Goal: Task Accomplishment & Management: Complete application form

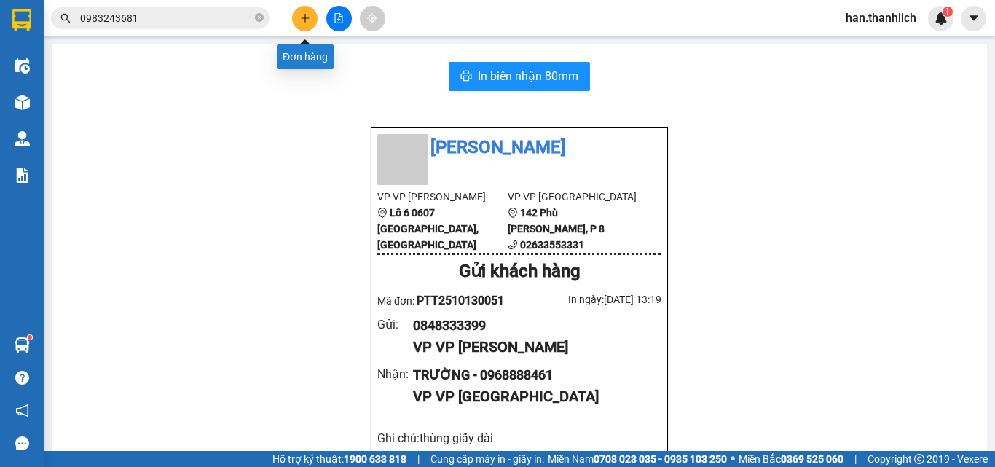
click at [307, 26] on button at bounding box center [304, 18] width 25 height 25
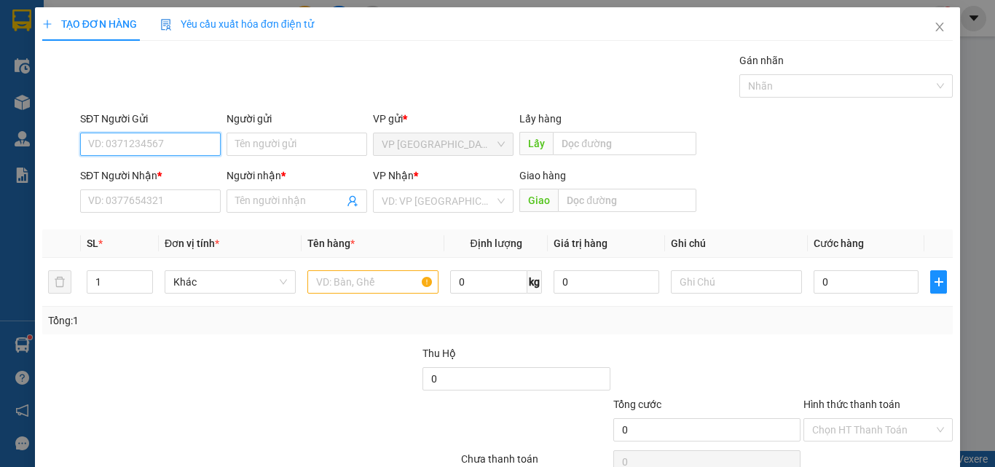
click at [156, 139] on input "SĐT Người Gửi" at bounding box center [150, 144] width 141 height 23
click at [111, 152] on input "0912526479" at bounding box center [150, 144] width 141 height 23
click at [126, 145] on input "0912526479" at bounding box center [150, 144] width 141 height 23
type input "0912526479"
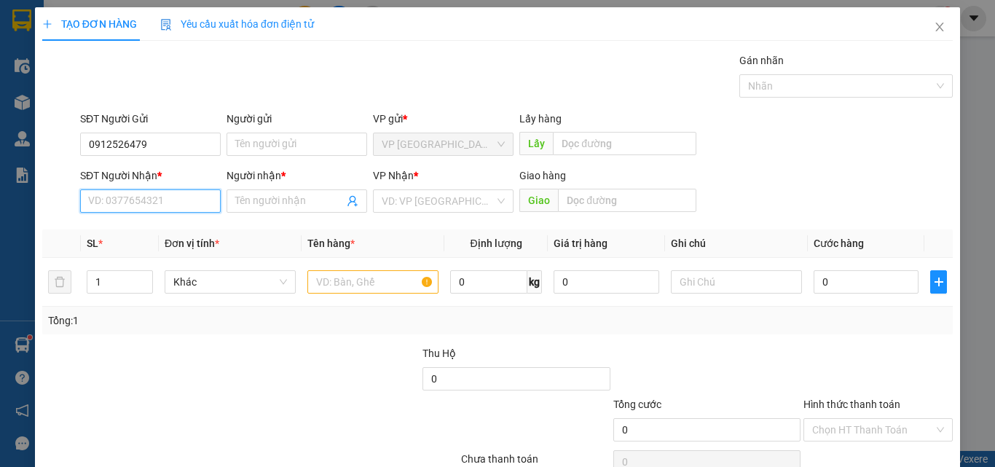
click at [181, 194] on input "SĐT Người Nhận *" at bounding box center [150, 200] width 141 height 23
click at [147, 196] on input "SĐT Người Nhận *" at bounding box center [150, 200] width 141 height 23
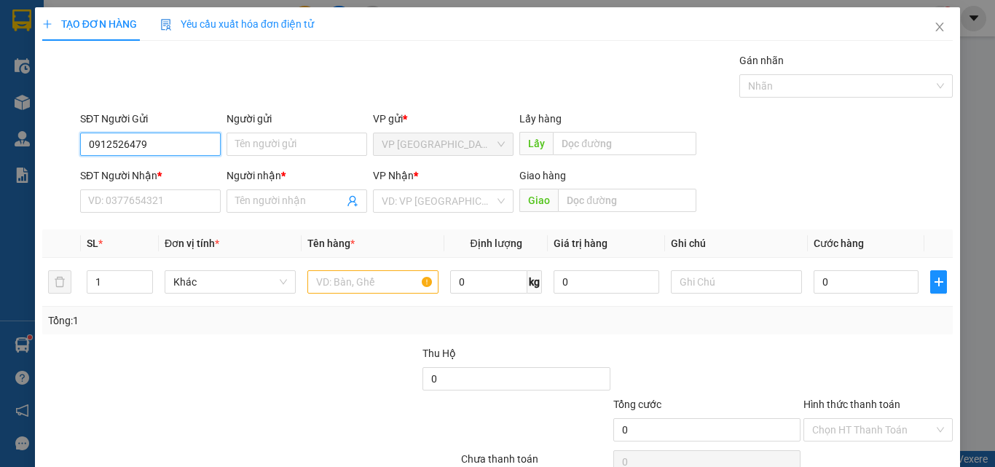
drag, startPoint x: 173, startPoint y: 144, endPoint x: 0, endPoint y: 138, distance: 172.7
click at [0, 138] on div "TẠO ĐƠN HÀNG Yêu cầu xuất hóa đơn điện tử Transit Pickup Surcharge Ids Transit …" at bounding box center [497, 233] width 995 height 467
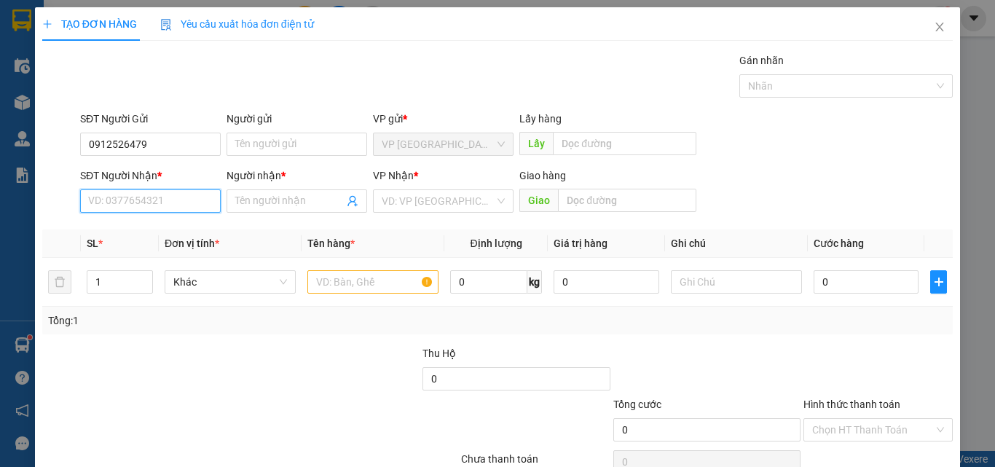
click at [117, 200] on input "SĐT Người Nhận *" at bounding box center [150, 200] width 141 height 23
paste input "0912526479"
type input "0912526479"
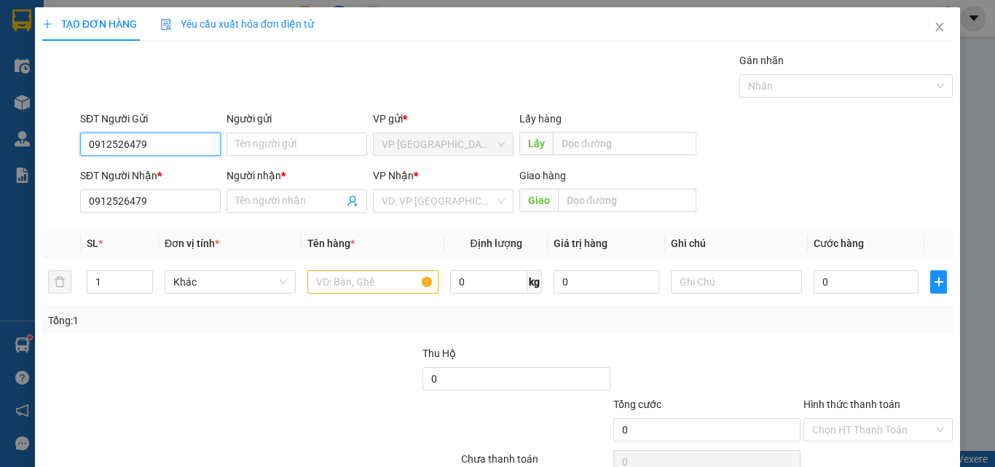
drag, startPoint x: 142, startPoint y: 145, endPoint x: 0, endPoint y: 144, distance: 142.1
click at [0, 144] on div "TẠO ĐƠN HÀNG Yêu cầu xuất hóa đơn điện tử Transit Pickup Surcharge Ids Transit …" at bounding box center [497, 233] width 995 height 467
type input "0"
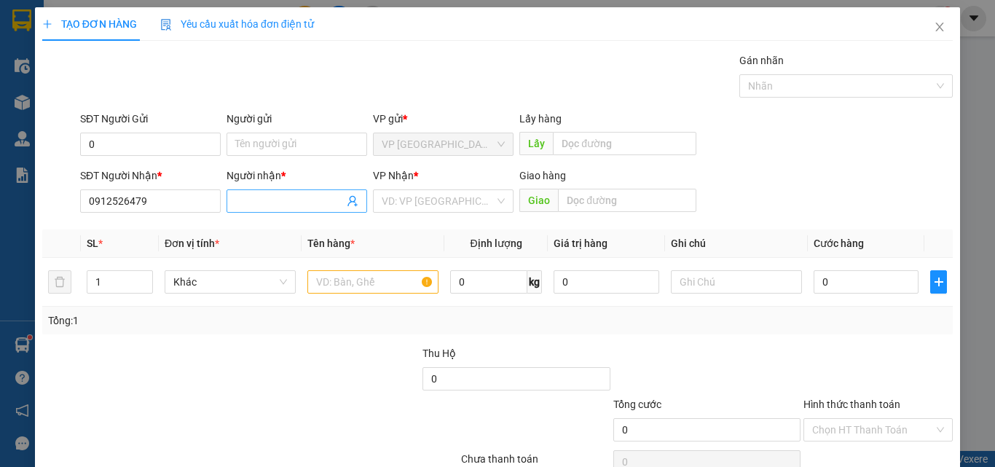
click at [294, 199] on input "Người nhận *" at bounding box center [289, 201] width 109 height 16
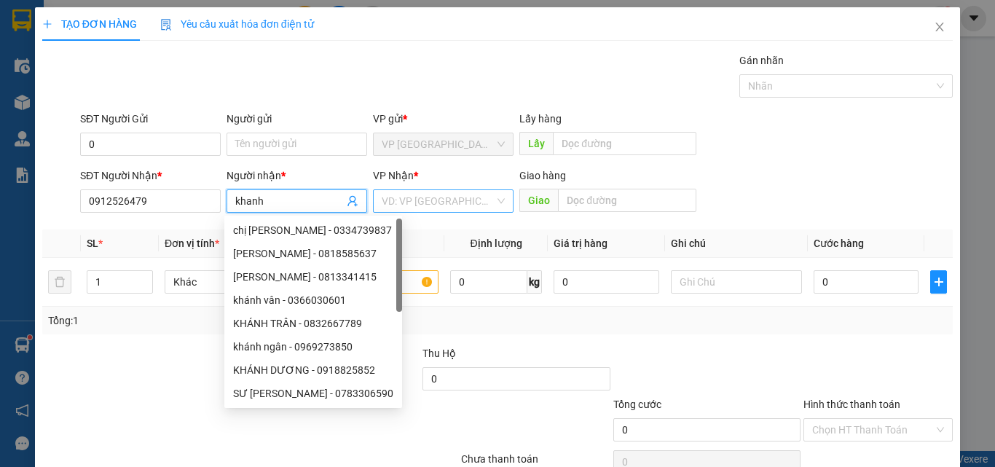
click at [494, 199] on div "VD: VP [GEOGRAPHIC_DATA]" at bounding box center [443, 200] width 141 height 23
type input "khanh"
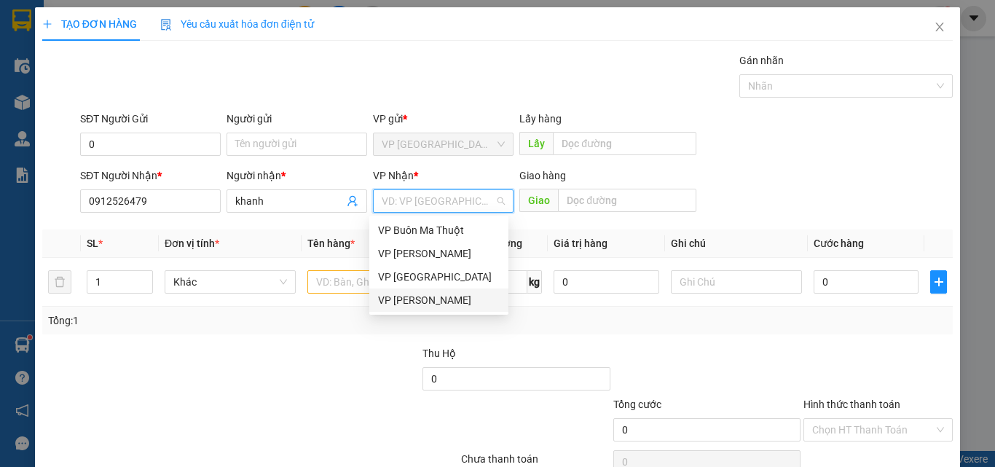
click at [471, 306] on div "VP [PERSON_NAME]" at bounding box center [439, 300] width 122 height 16
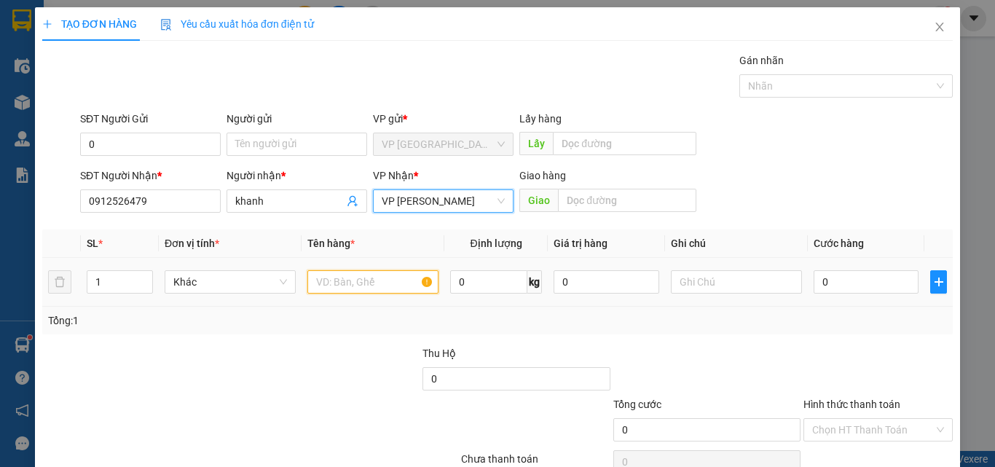
click at [350, 285] on input "text" at bounding box center [372, 281] width 131 height 23
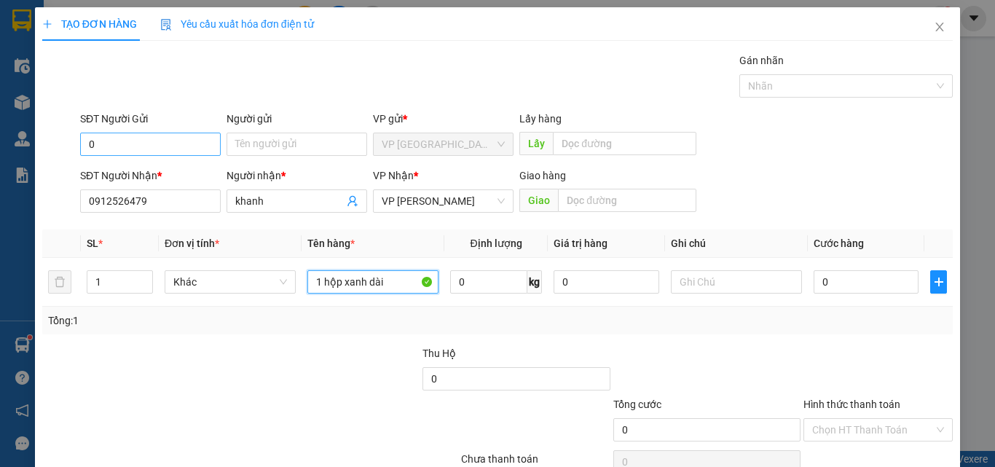
type input "1 hộp xanh dài"
click at [175, 146] on input "0" at bounding box center [150, 144] width 141 height 23
click at [110, 141] on input "0362782746" at bounding box center [150, 144] width 141 height 23
type input "0362782746"
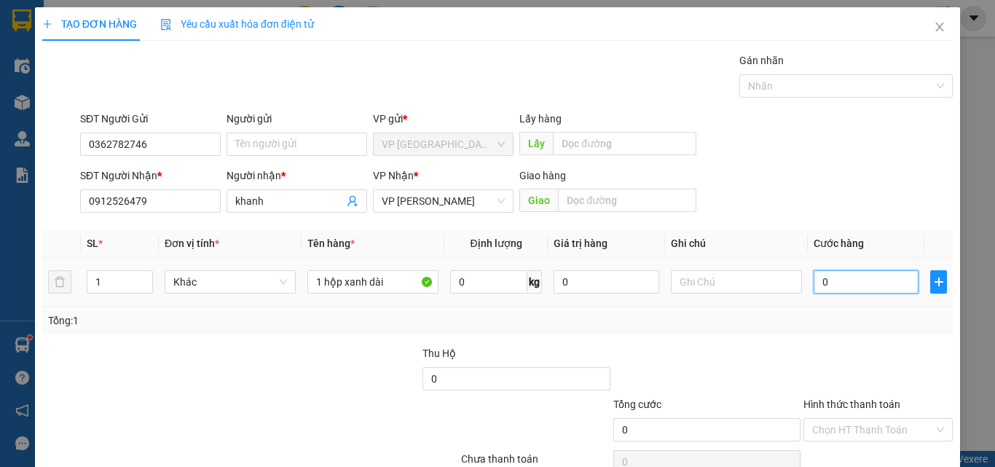
click at [846, 282] on input "0" at bounding box center [866, 281] width 105 height 23
click at [857, 284] on input "0" at bounding box center [866, 281] width 105 height 23
type input "04"
type input "4"
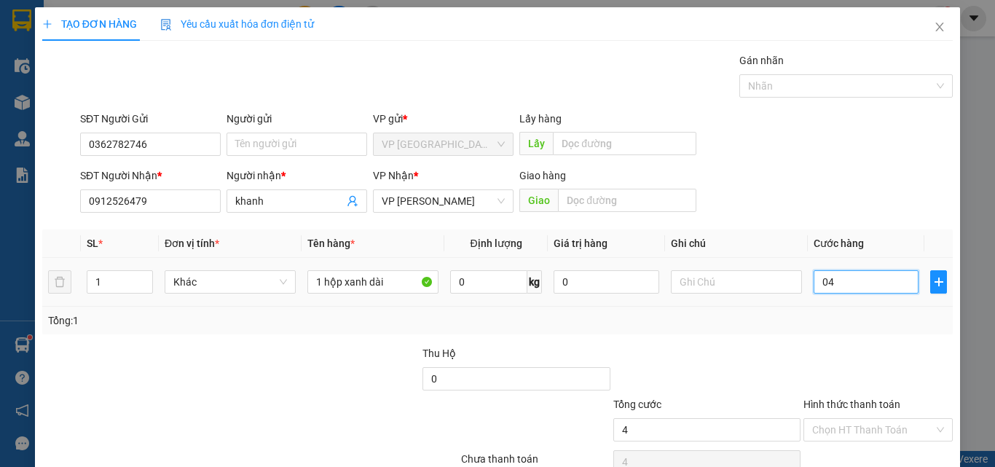
type input "0"
type input "05"
type input "5"
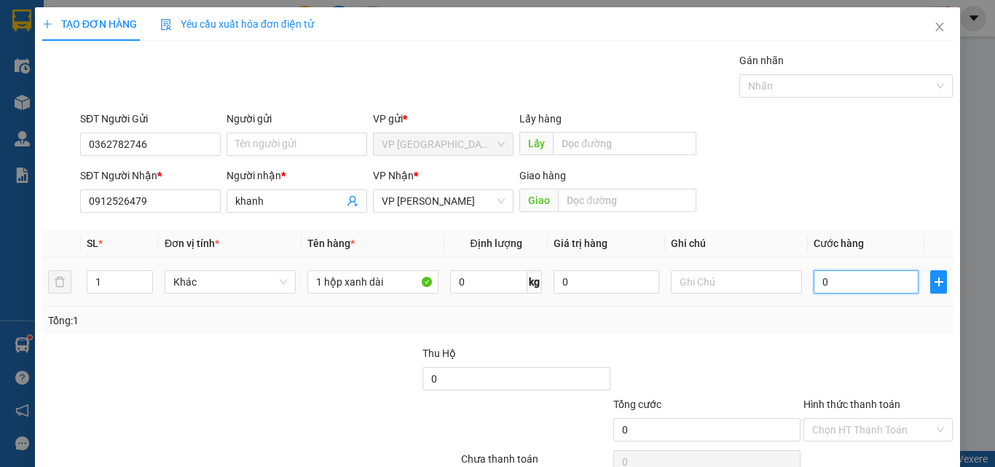
type input "5"
type input "050"
type input "50"
type input "0.500"
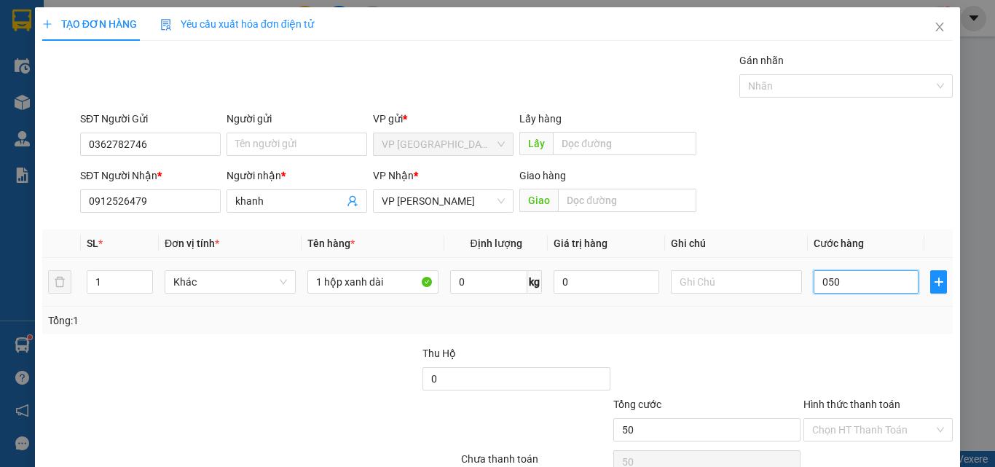
type input "500"
type input "05.000"
type input "5.000"
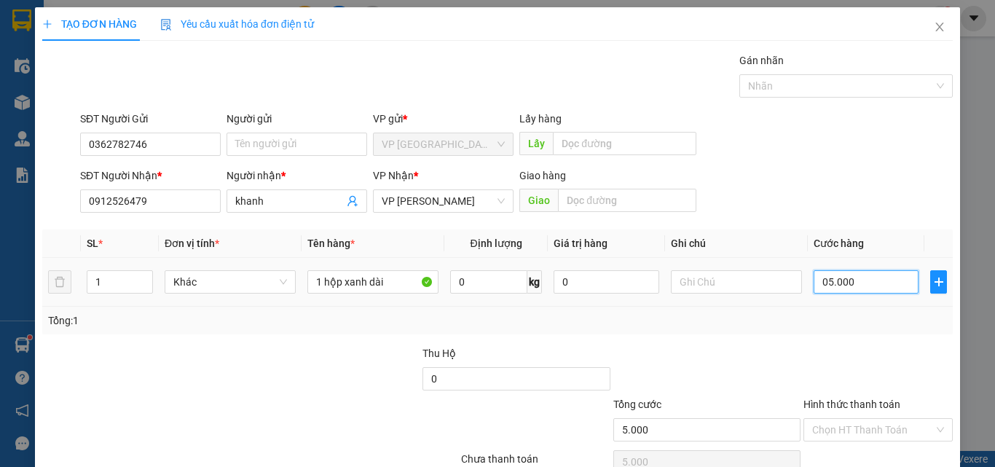
type input "050.000"
type input "50.000"
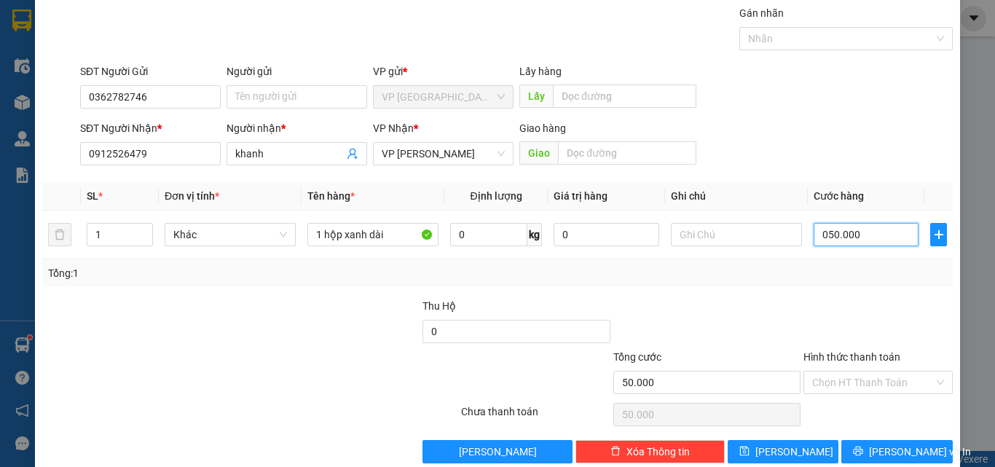
scroll to position [72, 0]
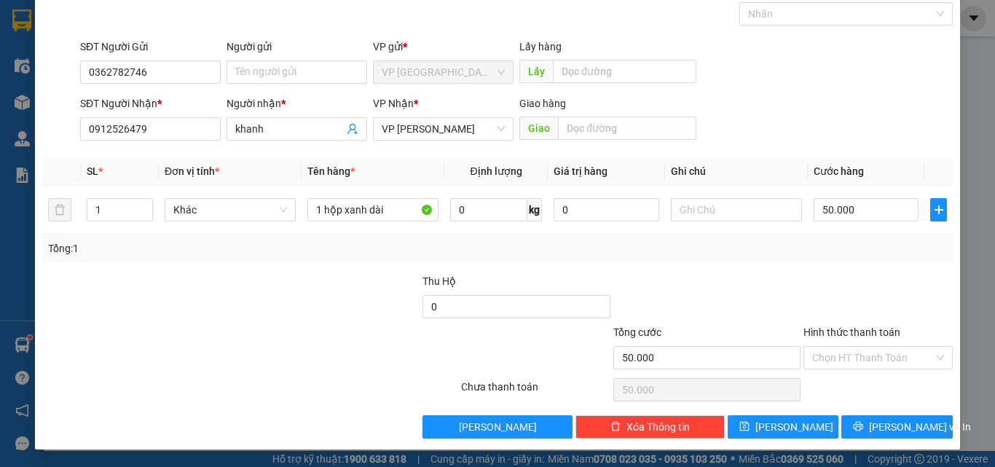
drag, startPoint x: 806, startPoint y: 270, endPoint x: 824, endPoint y: 306, distance: 40.4
click at [806, 270] on div "Transit Pickup Surcharge Ids Transit Deliver Surcharge Ids Transit Deliver Surc…" at bounding box center [497, 209] width 911 height 458
click at [833, 205] on input "50.000" at bounding box center [866, 209] width 105 height 23
type input "4"
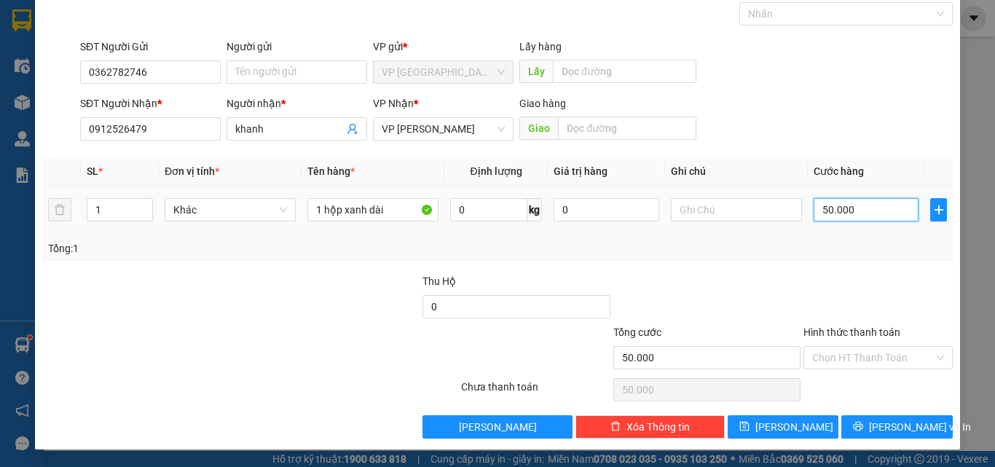
type input "4"
type input "40"
type input "400"
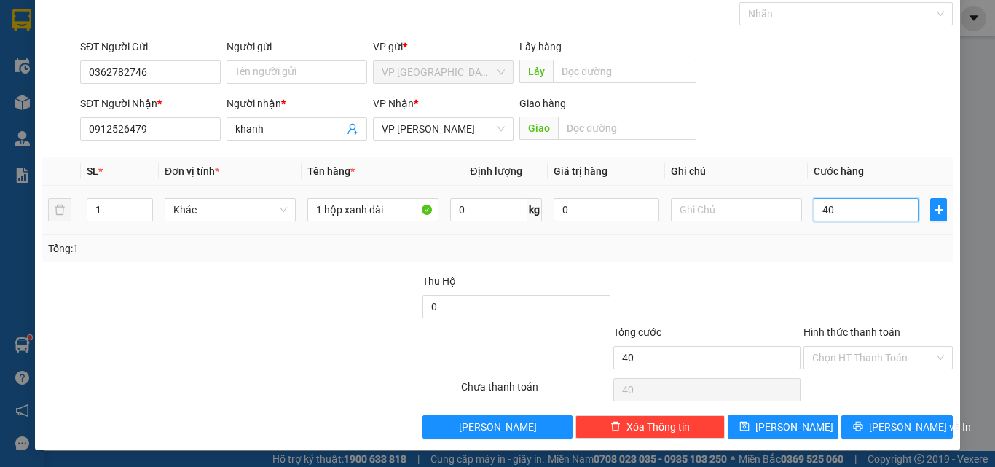
type input "400"
type input "4.000"
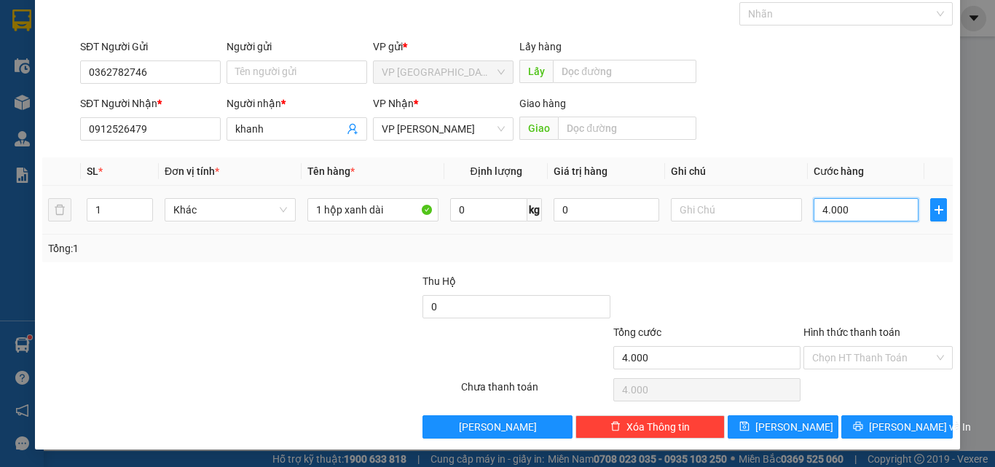
type input "40.000"
click at [882, 427] on span "[PERSON_NAME] và In" at bounding box center [920, 427] width 102 height 16
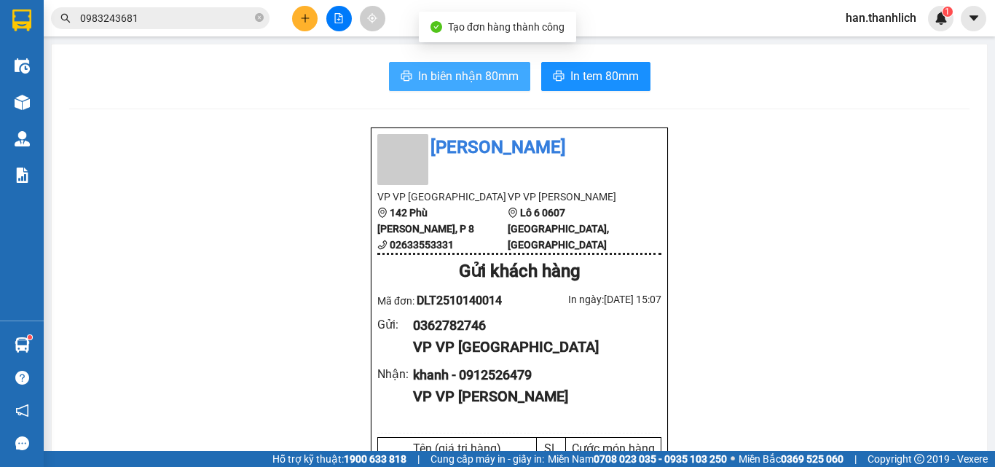
click at [414, 65] on button "In biên nhận 80mm" at bounding box center [459, 76] width 141 height 29
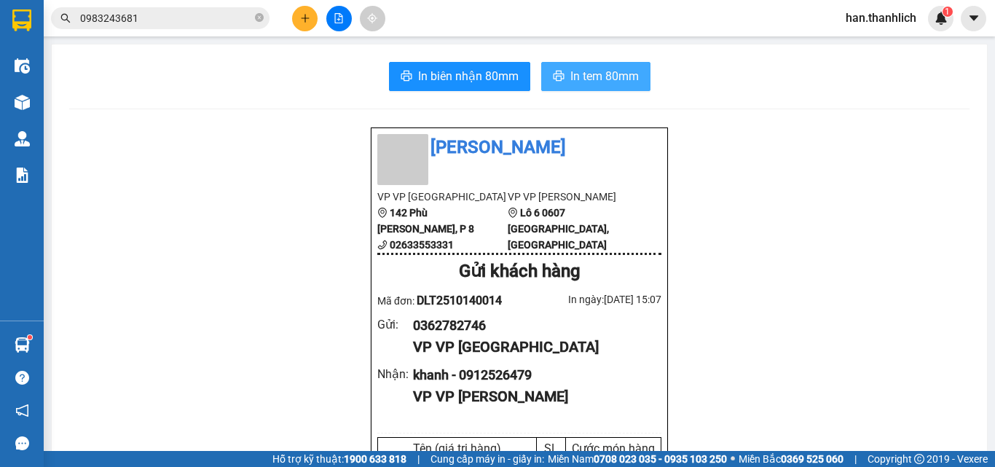
click at [589, 66] on button "In tem 80mm" at bounding box center [595, 76] width 109 height 29
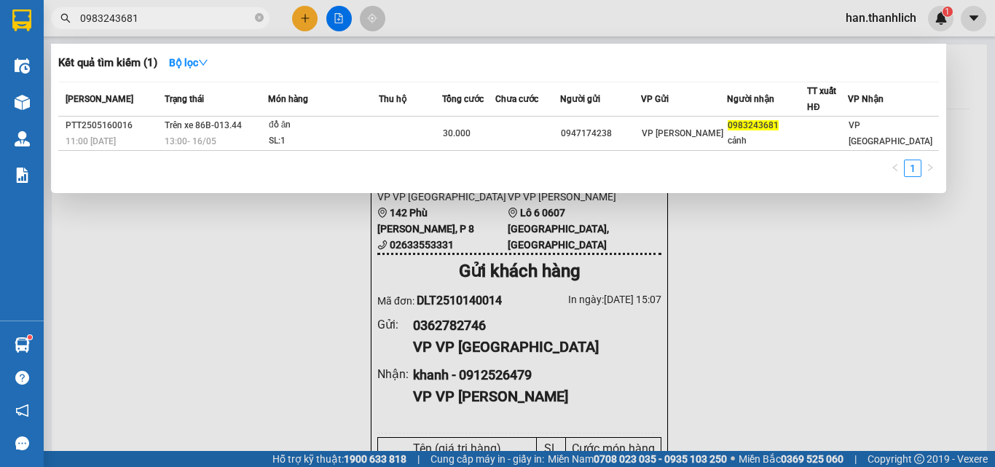
click at [254, 15] on span "0983243681" at bounding box center [160, 18] width 219 height 22
click at [264, 21] on span "0983243681" at bounding box center [160, 18] width 219 height 22
click at [255, 19] on icon "close-circle" at bounding box center [259, 17] width 9 height 9
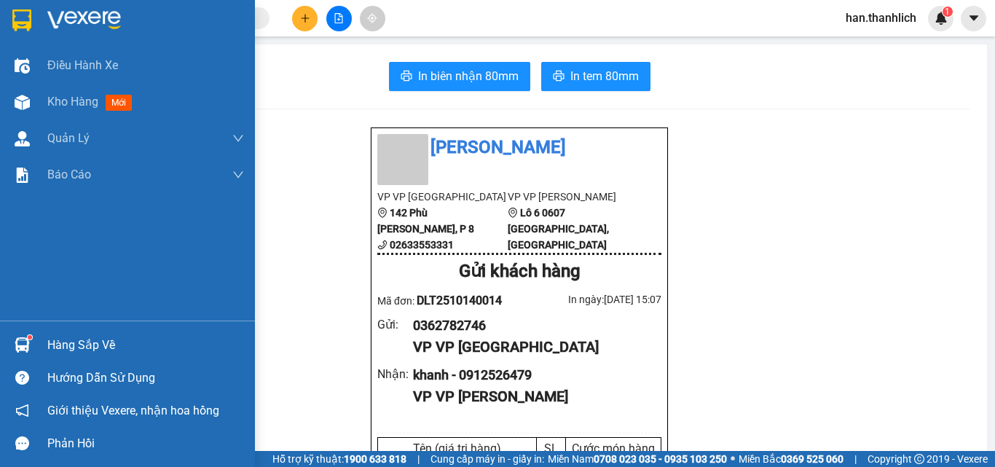
click at [43, 348] on div "Hàng sắp về" at bounding box center [127, 345] width 255 height 33
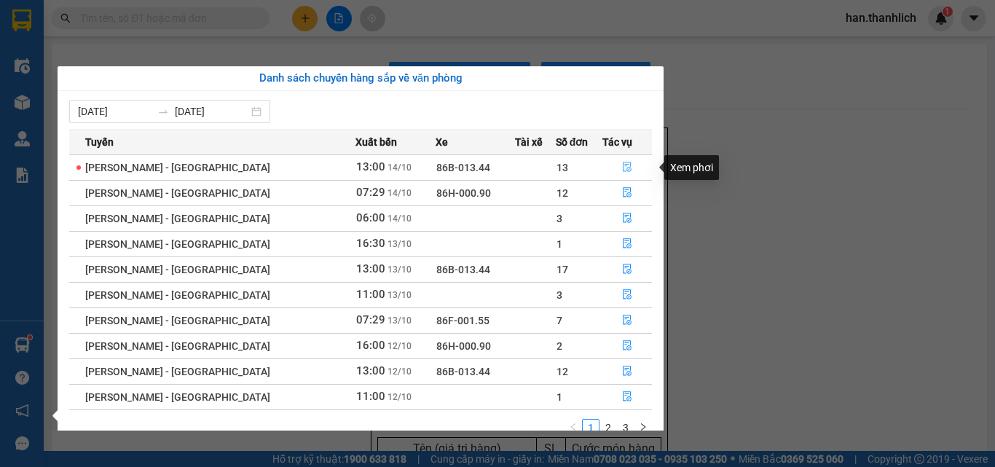
click at [628, 166] on button "button" at bounding box center [627, 167] width 48 height 23
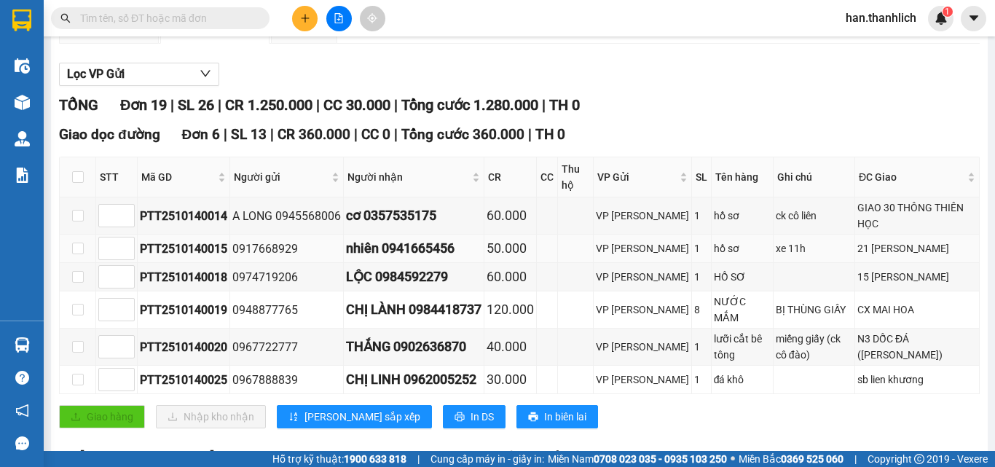
scroll to position [146, 0]
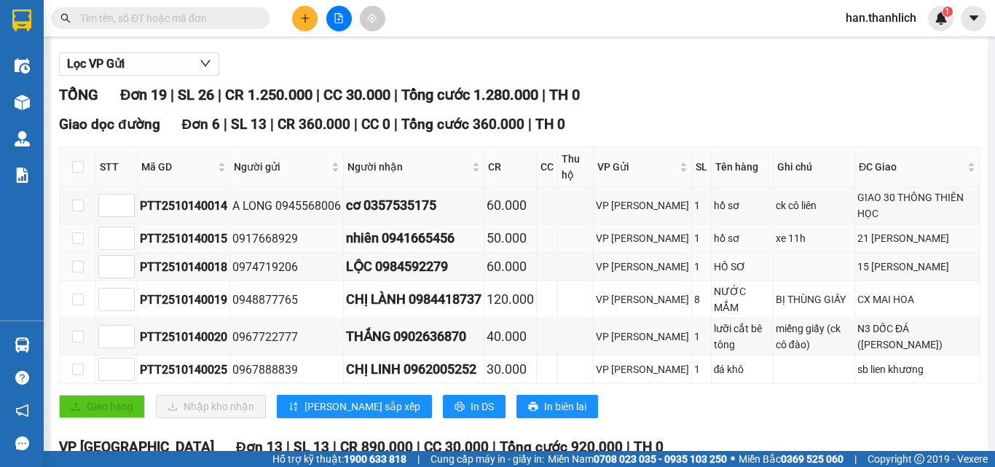
drag, startPoint x: 297, startPoint y: 279, endPoint x: 382, endPoint y: 263, distance: 86.0
click at [248, 276] on div "0974719206" at bounding box center [286, 267] width 109 height 18
click at [449, 277] on div "LỘC 0984592279" at bounding box center [413, 266] width 135 height 20
drag, startPoint x: 444, startPoint y: 278, endPoint x: 373, endPoint y: 278, distance: 70.7
click at [373, 277] on div "LỘC 0984592279" at bounding box center [413, 266] width 135 height 20
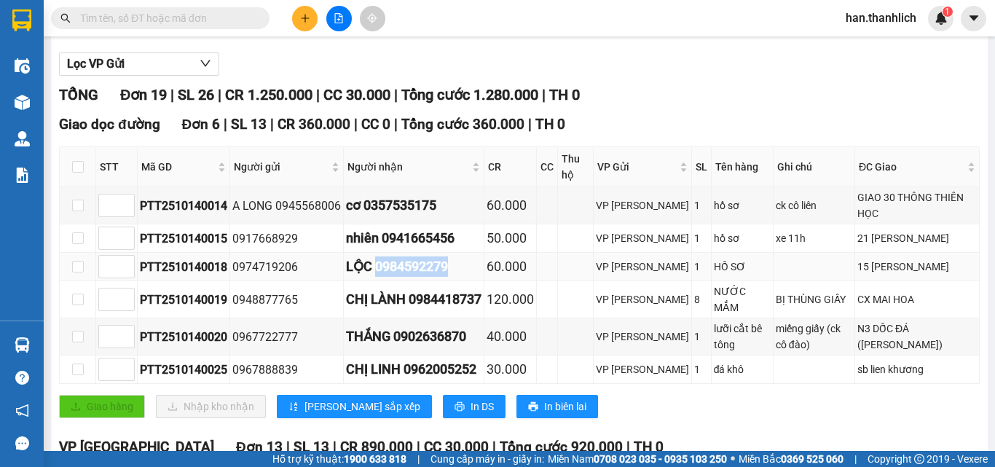
copy div "0984592279"
click at [262, 276] on div "0974719206" at bounding box center [286, 267] width 109 height 18
drag, startPoint x: 291, startPoint y: 276, endPoint x: 282, endPoint y: 276, distance: 9.5
click at [282, 276] on div "0974719206" at bounding box center [286, 267] width 109 height 18
click at [302, 276] on div "0974719206" at bounding box center [286, 267] width 109 height 18
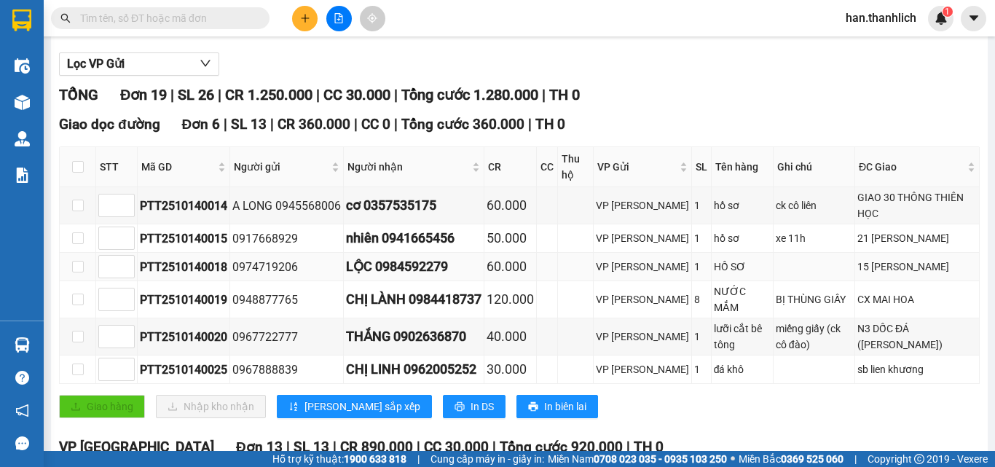
drag, startPoint x: 299, startPoint y: 276, endPoint x: 239, endPoint y: 276, distance: 59.7
click at [239, 276] on div "0974719206" at bounding box center [286, 267] width 109 height 18
drag, startPoint x: 447, startPoint y: 275, endPoint x: 375, endPoint y: 278, distance: 72.2
click at [375, 277] on div "LỘC 0984592279" at bounding box center [413, 266] width 135 height 20
copy div "0984592279"
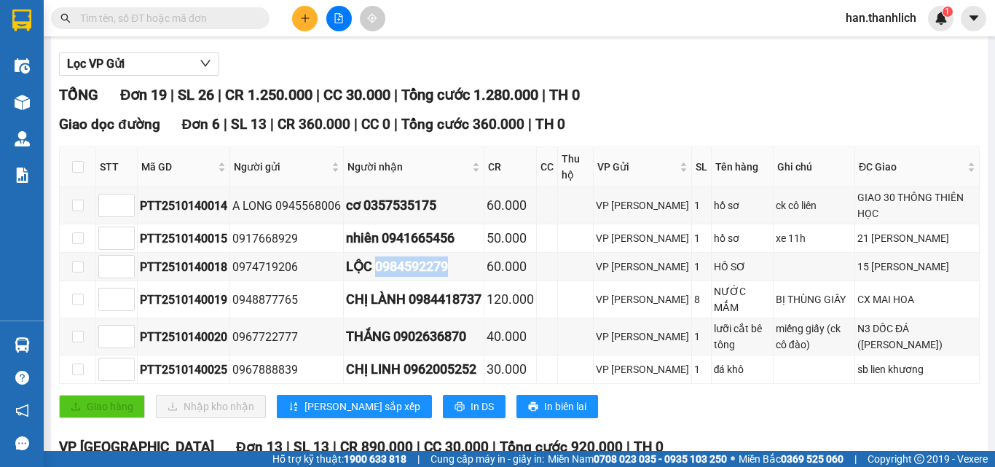
click at [199, 22] on input "text" at bounding box center [166, 18] width 172 height 16
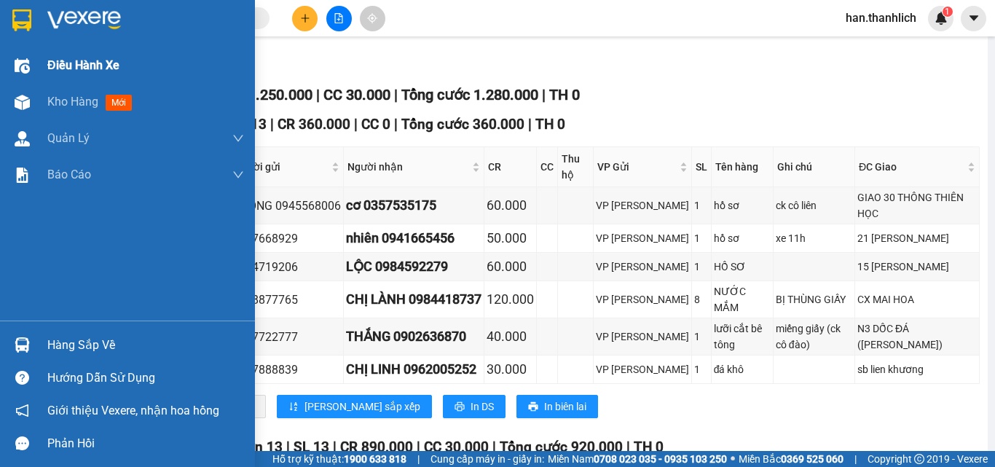
paste input "0984592279"
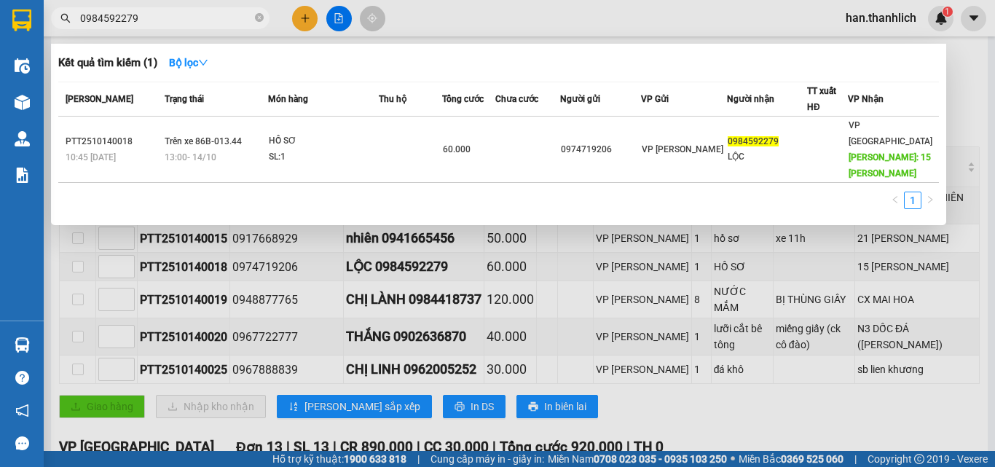
click at [472, 296] on div at bounding box center [497, 233] width 995 height 467
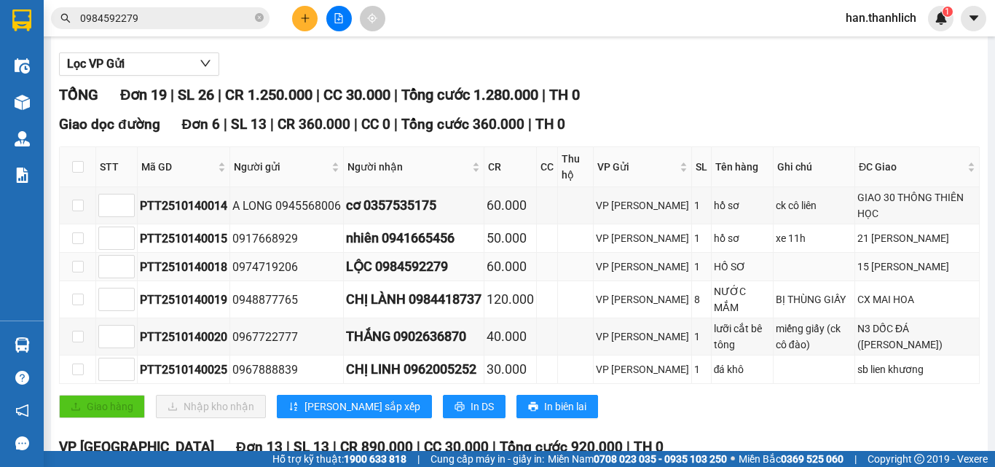
drag, startPoint x: 299, startPoint y: 276, endPoint x: 227, endPoint y: 281, distance: 71.6
click at [227, 281] on tr "PTT2510140018 0974719206 LỘC 0984592279 60.000 VP [PERSON_NAME] 1 HỒ SƠ 15 [GEO…" at bounding box center [520, 267] width 920 height 28
copy tr "0974719206"
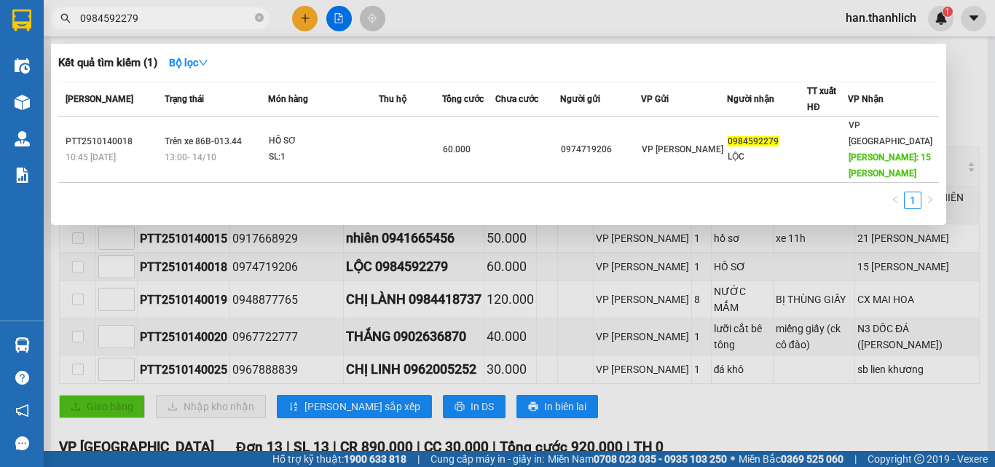
click at [174, 10] on input "0984592279" at bounding box center [166, 18] width 172 height 16
drag, startPoint x: 174, startPoint y: 10, endPoint x: 101, endPoint y: 12, distance: 72.9
click at [101, 12] on input "0984592279" at bounding box center [166, 18] width 172 height 16
paste input "0974719206"
click at [103, 18] on input "0974719206" at bounding box center [166, 18] width 172 height 16
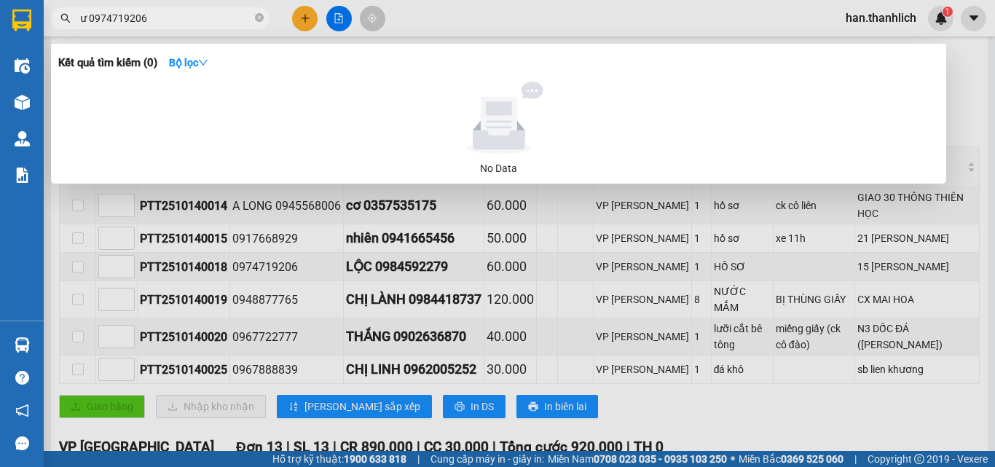
click at [112, 23] on input "ư 0974719206" at bounding box center [166, 18] width 172 height 16
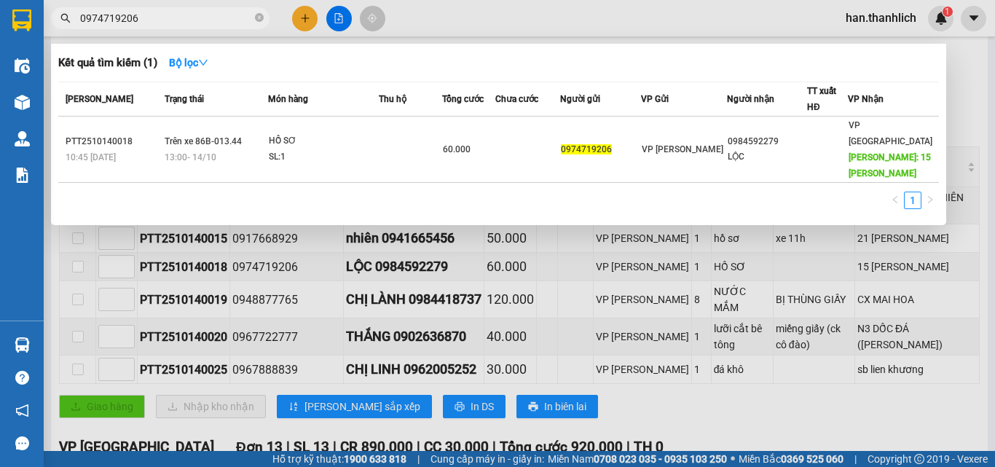
type input "0974719206"
drag, startPoint x: 619, startPoint y: 407, endPoint x: 534, endPoint y: 466, distance: 103.7
click at [618, 409] on div at bounding box center [497, 233] width 995 height 467
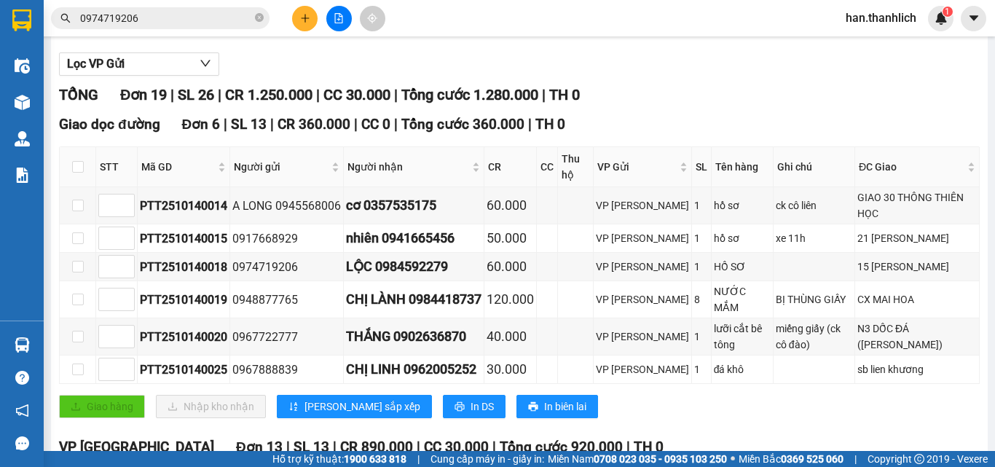
click at [302, 10] on button at bounding box center [304, 18] width 25 height 25
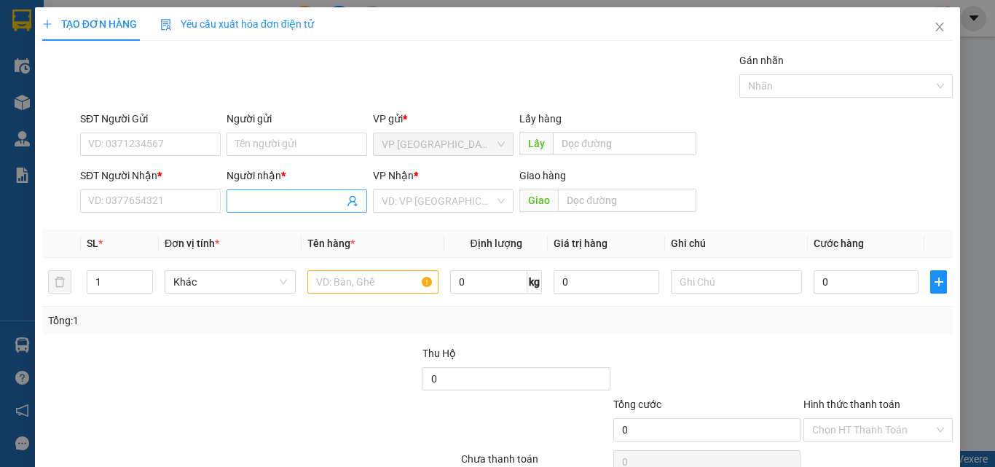
click at [253, 200] on input "Người nhận *" at bounding box center [289, 201] width 109 height 16
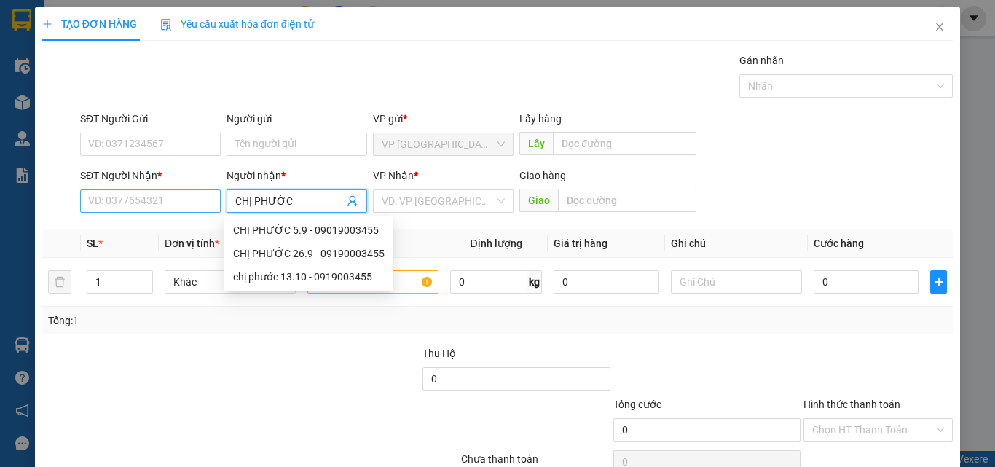
type input "CHỊ PHƯỚC"
click at [125, 202] on input "SĐT Người Nhận *" at bounding box center [150, 200] width 141 height 23
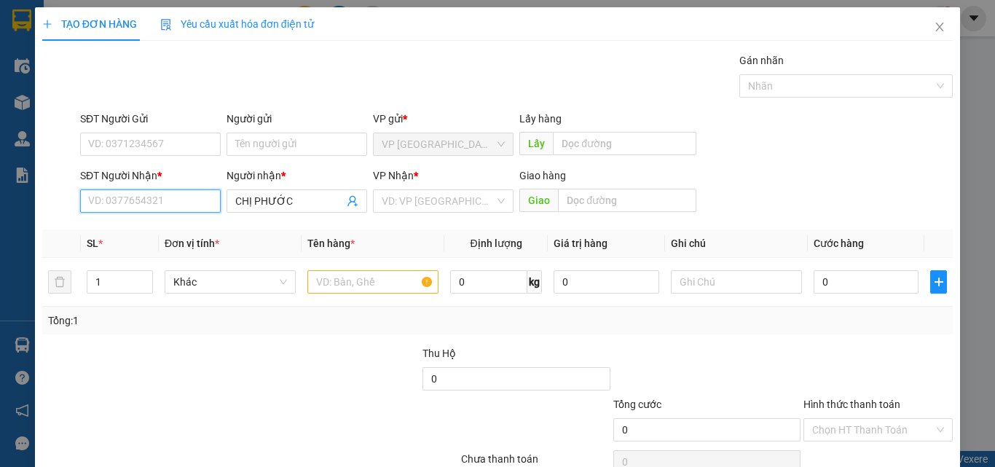
click at [153, 204] on input "SĐT Người Nhận *" at bounding box center [150, 200] width 141 height 23
click at [211, 227] on div "0919003455 - chị phước 13.10" at bounding box center [157, 230] width 139 height 16
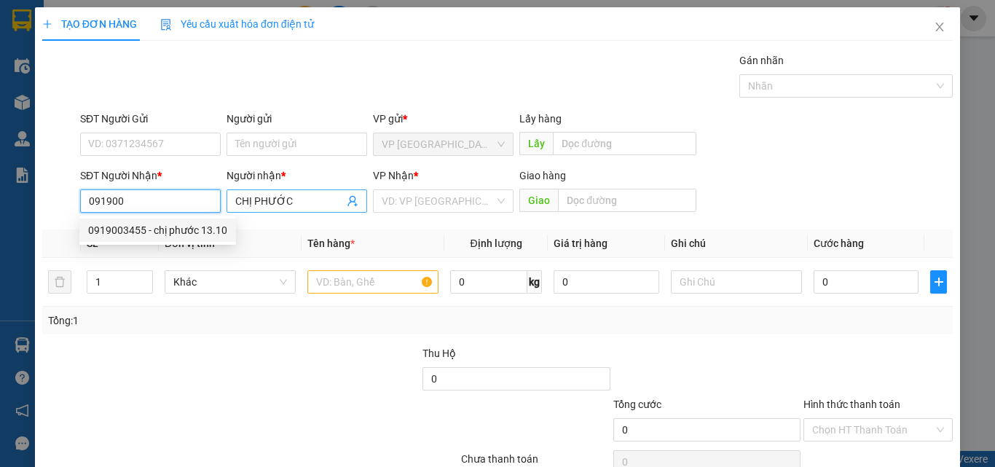
type input "0919003455"
type input "chị phước 13.10"
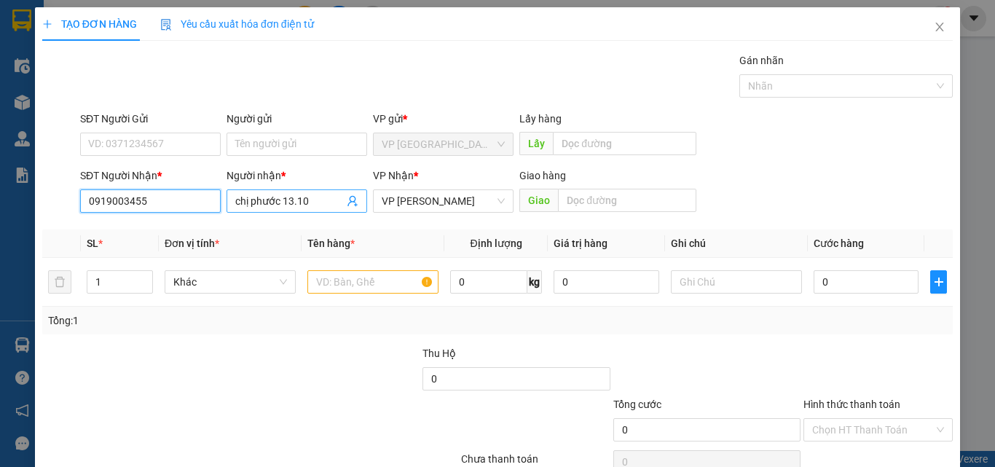
type input "0919003455"
click at [287, 205] on input "chị phước 13.10" at bounding box center [289, 201] width 109 height 16
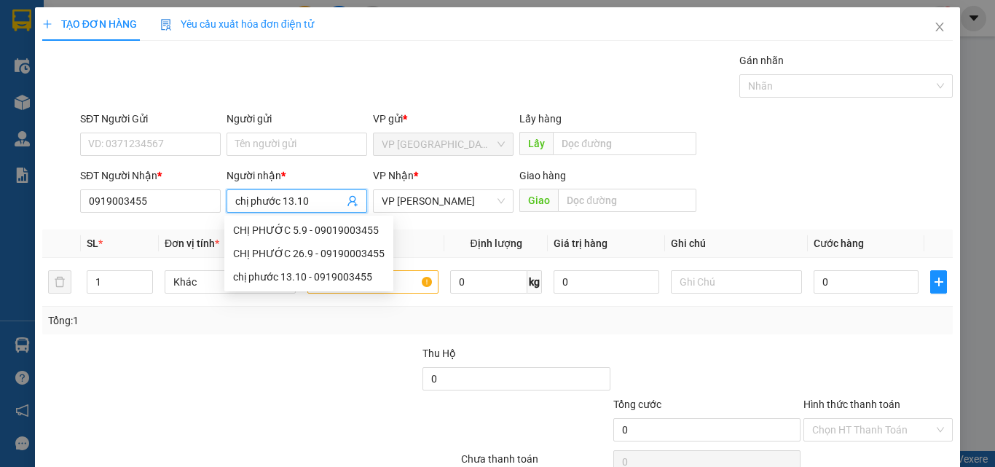
click at [291, 198] on input "chị phước 13.10" at bounding box center [289, 201] width 109 height 16
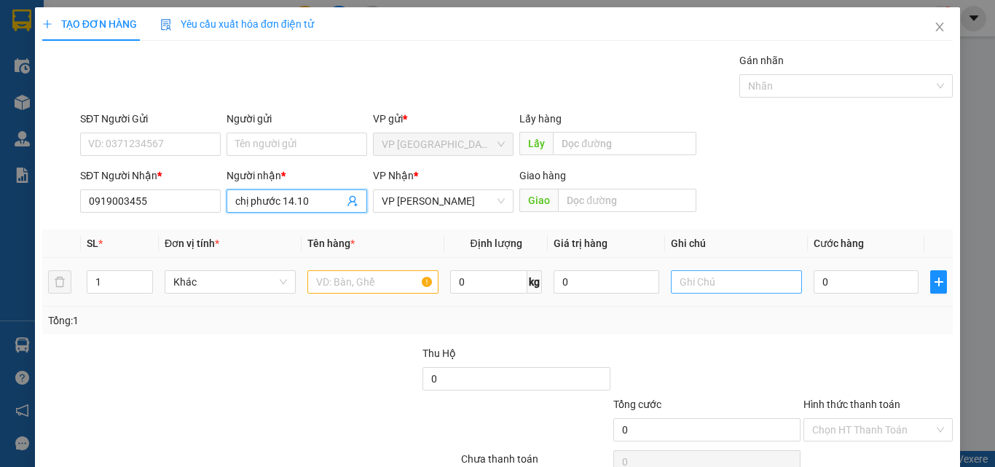
type input "chị phước 14.10"
drag, startPoint x: 725, startPoint y: 283, endPoint x: 718, endPoint y: 282, distance: 7.4
click at [723, 283] on input "text" at bounding box center [736, 281] width 131 height 23
type input "CƯỚC SAU"
click at [405, 276] on input "text" at bounding box center [372, 281] width 131 height 23
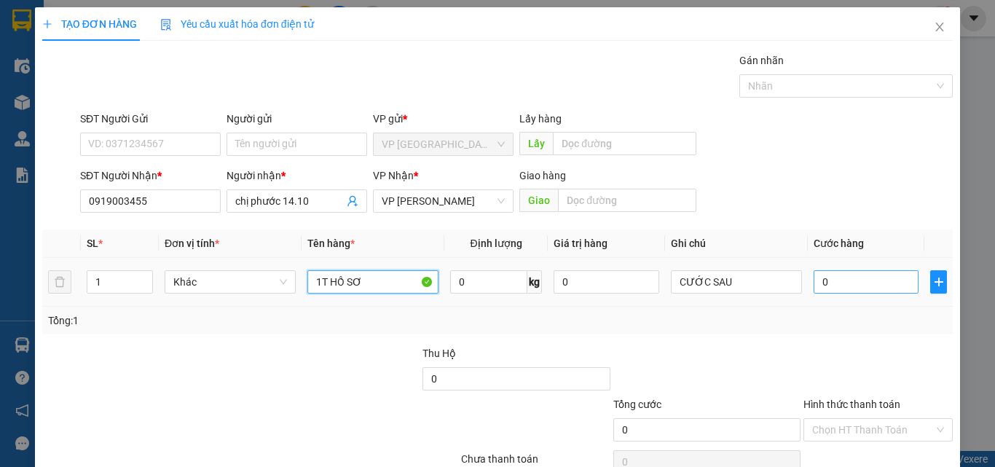
type input "1T HỒ SƠ"
click at [892, 285] on input "0" at bounding box center [866, 281] width 105 height 23
type input "3"
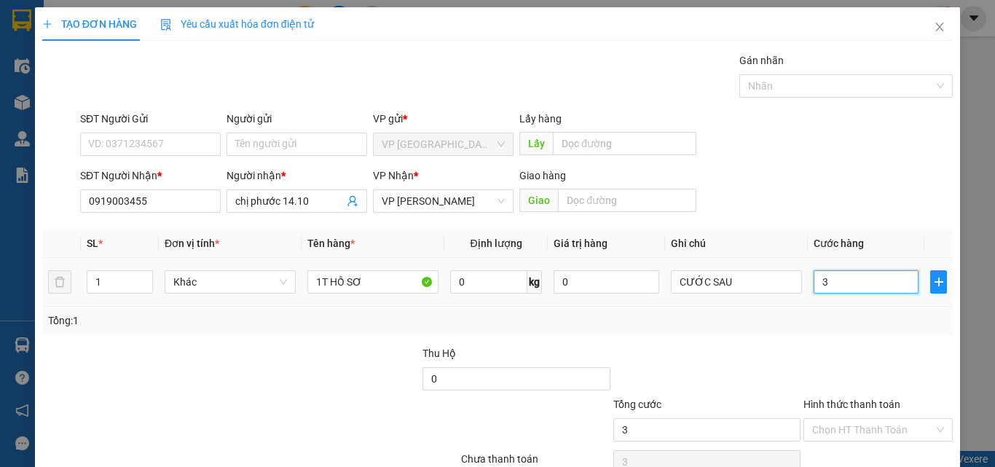
type input "30"
type input "300"
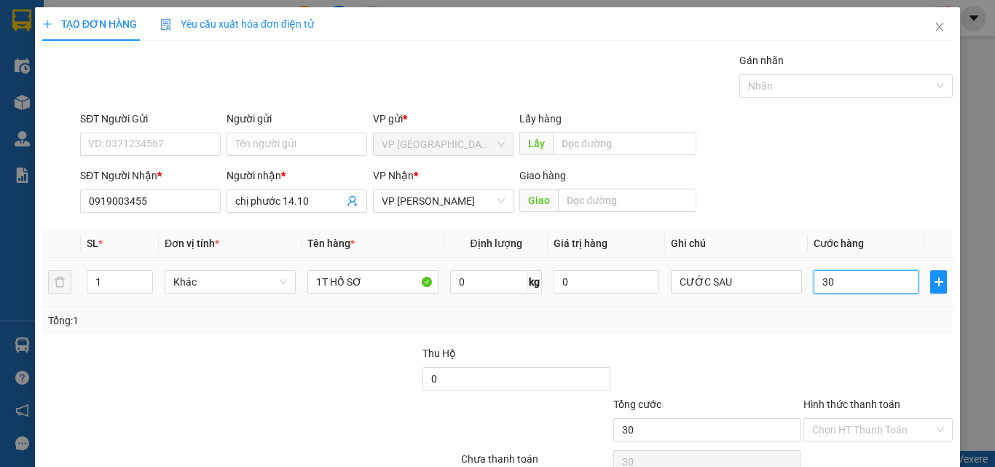
type input "300"
type input "3.000"
type input "30.000"
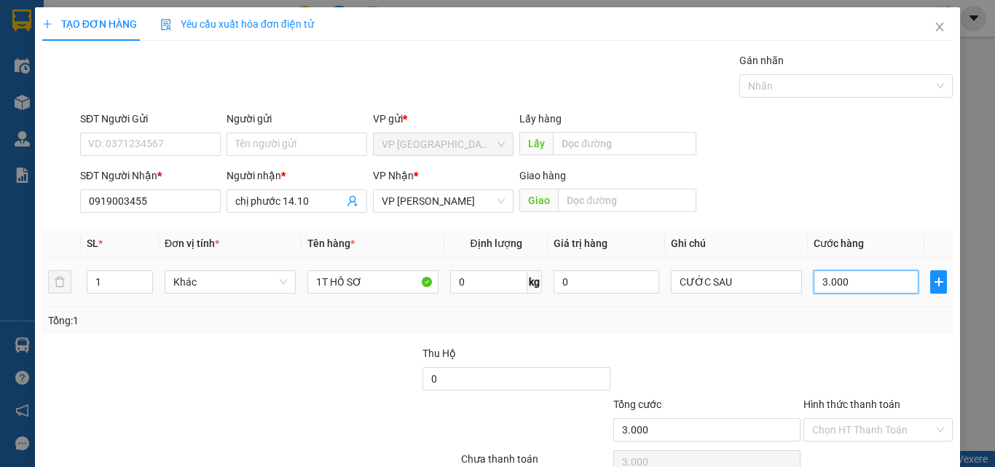
type input "30.000"
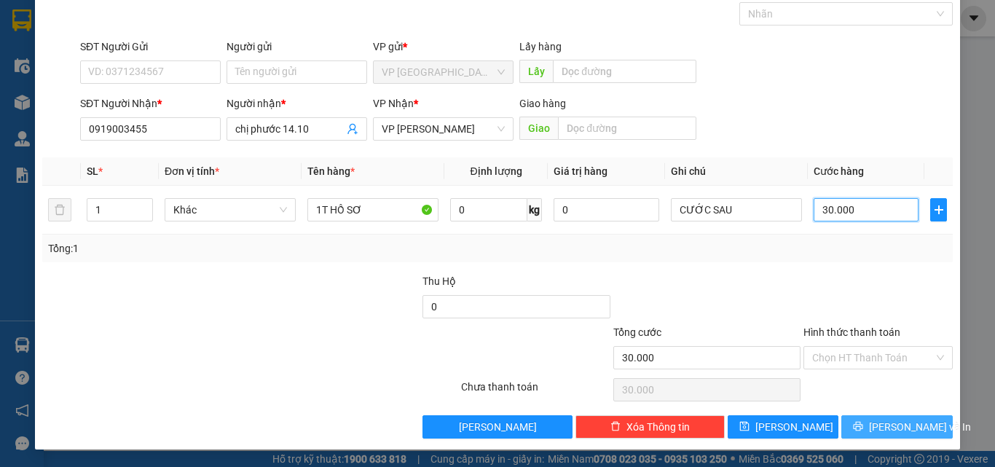
type input "30.000"
drag, startPoint x: 896, startPoint y: 420, endPoint x: 929, endPoint y: 416, distance: 33.1
click at [896, 420] on span "[PERSON_NAME] và In" at bounding box center [920, 427] width 102 height 16
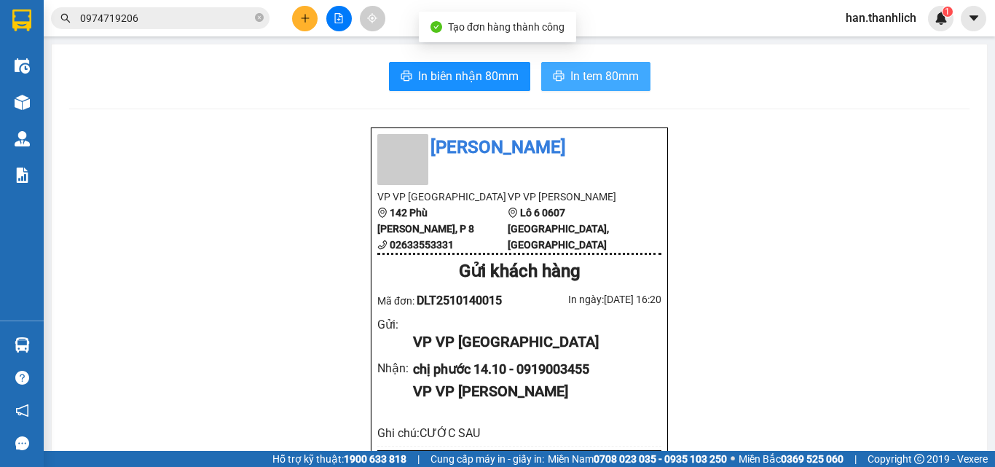
click at [607, 63] on button "In tem 80mm" at bounding box center [595, 76] width 109 height 29
